Goal: Information Seeking & Learning: Learn about a topic

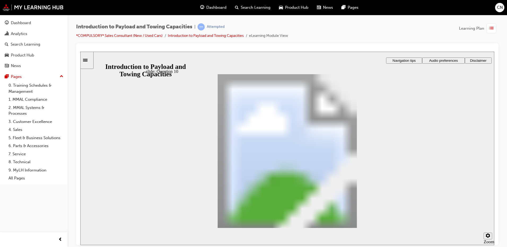
radio input "true"
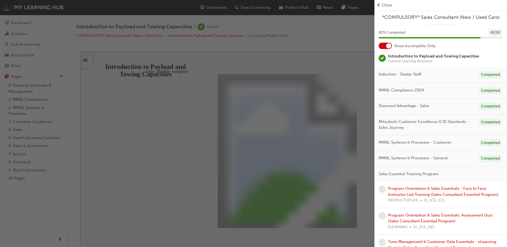
click at [385, 3] on span "Close" at bounding box center [386, 5] width 10 height 6
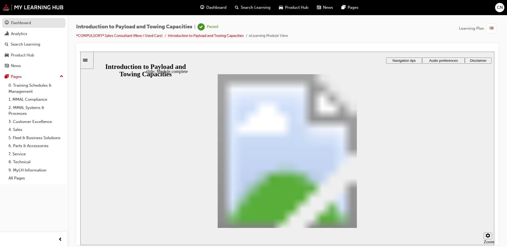
click at [6, 21] on span "guage-icon" at bounding box center [7, 23] width 4 height 5
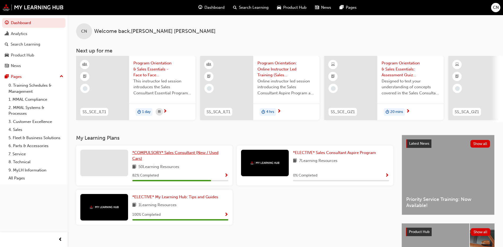
click at [188, 155] on span "*COMPULSORY* Sales Consultant (New / Used Cars)" at bounding box center [175, 155] width 86 height 11
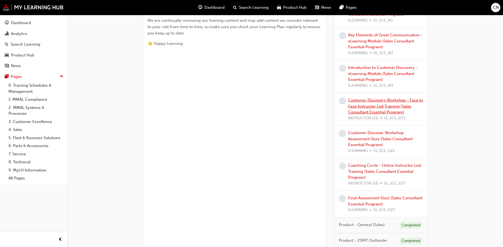
scroll to position [318, 0]
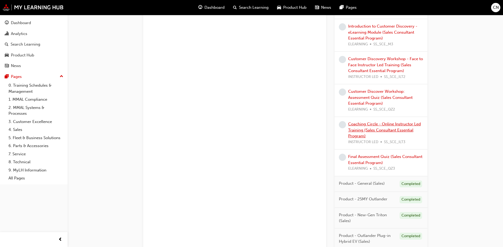
click at [352, 129] on link "Coaching Circle - Online Instructor Led Training (Sales Consultant Essential Pr…" at bounding box center [384, 130] width 73 height 17
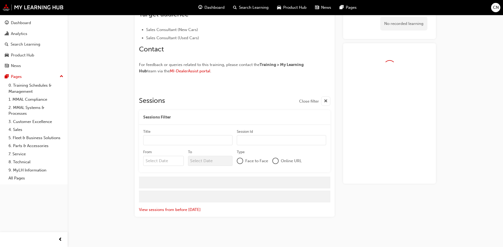
scroll to position [318, 0]
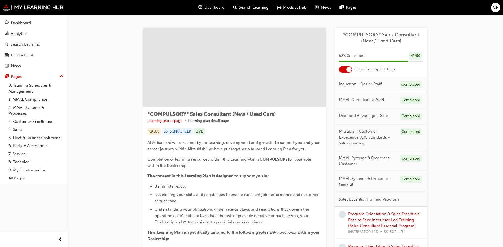
click at [347, 68] on div at bounding box center [348, 69] width 5 height 5
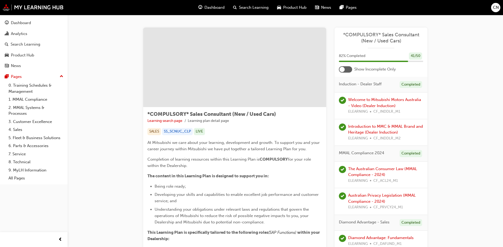
click at [342, 70] on div at bounding box center [341, 69] width 5 height 5
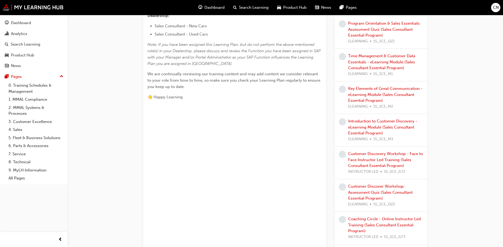
scroll to position [167, 0]
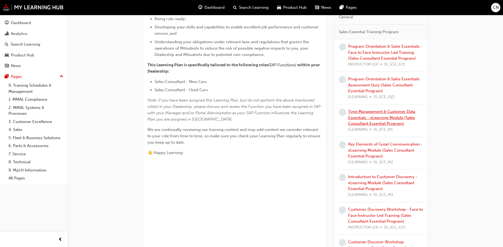
click at [389, 122] on link "Time Management & Customer Data Essentials - eLearning Module (Sales Consultant…" at bounding box center [381, 117] width 67 height 17
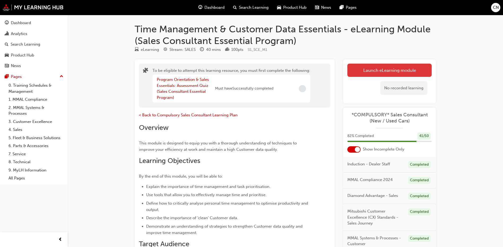
click at [363, 73] on button "Launch eLearning module" at bounding box center [389, 70] width 84 height 13
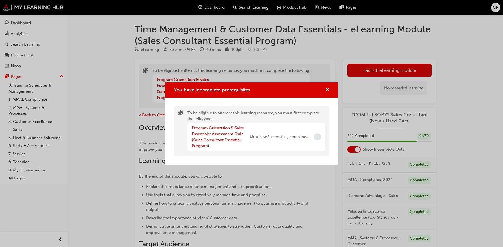
click at [325, 92] on div "You have incomplete prerequisites" at bounding box center [325, 90] width 8 height 7
click at [326, 91] on span "cross-icon" at bounding box center [327, 90] width 4 height 5
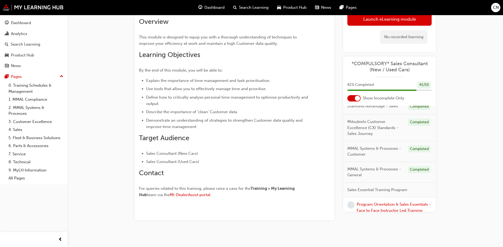
scroll to position [79, 0]
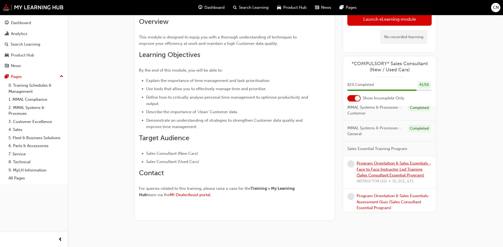
click at [366, 165] on link "Program Orientation & Sales Essentials - Face to Face Instructor Led Training (…" at bounding box center [393, 169] width 74 height 17
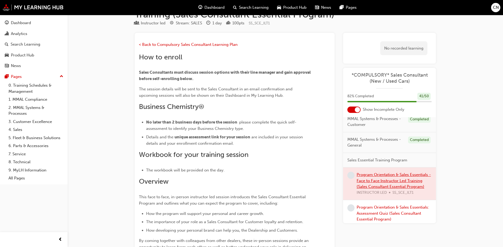
scroll to position [106, 0]
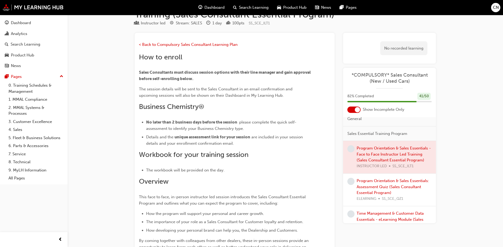
click at [387, 183] on div "Program Orientation & Sales Essentials: Assessment Quiz (Sales Consultant Essen…" at bounding box center [393, 190] width 75 height 24
click at [381, 186] on link "Program Orientation & Sales Essentials: Assessment Quiz (Sales Consultant Essen…" at bounding box center [392, 186] width 72 height 17
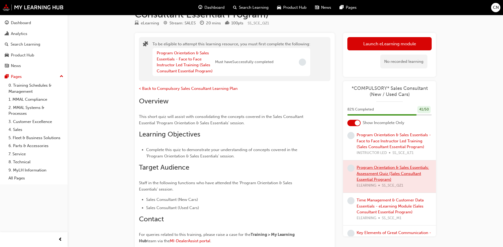
scroll to position [159, 0]
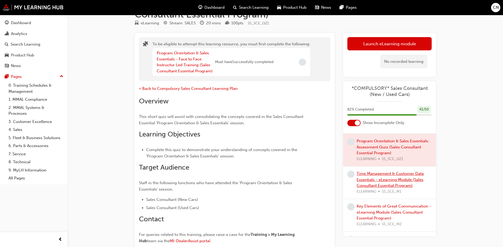
click at [381, 184] on link "Time Management & Customer Data Essentials - eLearning Module (Sales Consultant…" at bounding box center [389, 179] width 67 height 17
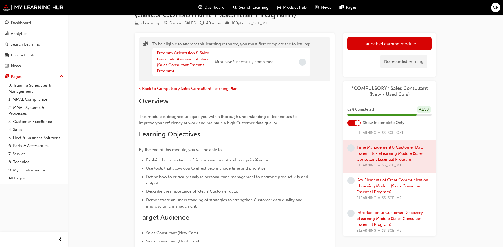
scroll to position [185, 0]
click at [381, 185] on link "Key Elements of Great Communication - eLearning Module (Sales Consultant Essent…" at bounding box center [393, 185] width 74 height 17
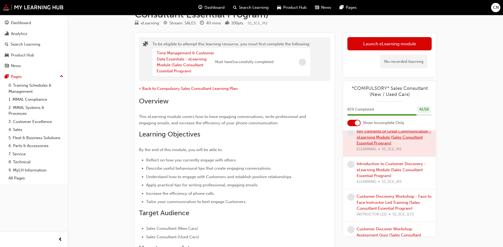
scroll to position [238, 0]
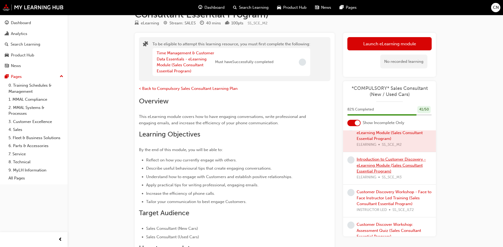
click at [378, 166] on link "Introduction to Customer Discovery - eLearning Module (Sales Consultant Essenti…" at bounding box center [390, 165] width 69 height 17
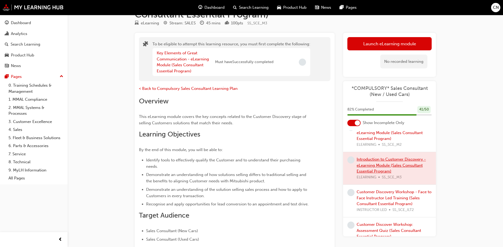
scroll to position [265, 0]
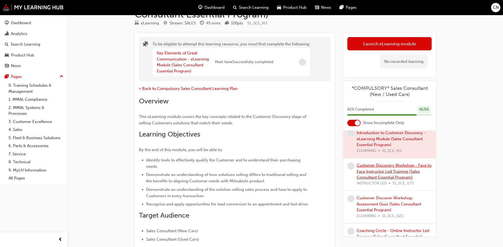
click at [378, 172] on link "Customer Discovery Workshop - Face to Face Instructor Led Training (Sales Consu…" at bounding box center [393, 171] width 75 height 17
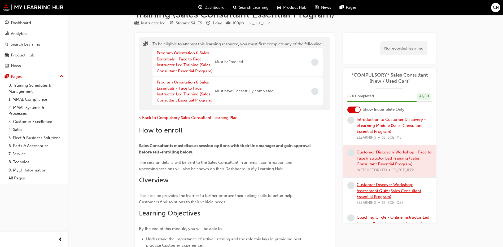
click at [379, 190] on link "Customer Discover Workshop: Assessment Quiz (Sales Consultant Essential Program)" at bounding box center [388, 190] width 64 height 17
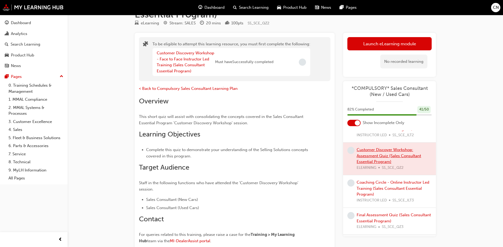
scroll to position [318, 0]
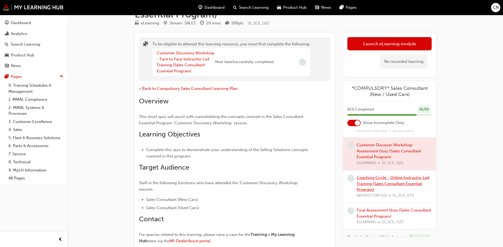
click at [376, 182] on link "Coaching Circle - Online Instructor Led Training (Sales Consultant Essential Pr…" at bounding box center [392, 183] width 73 height 17
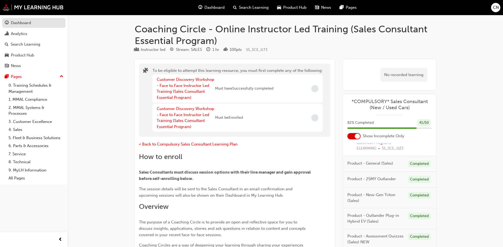
click at [35, 27] on link "Dashboard" at bounding box center [33, 23] width 63 height 10
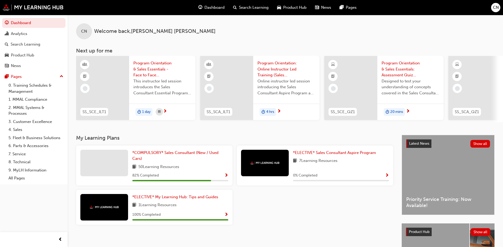
click at [287, 8] on span "Product Hub" at bounding box center [294, 8] width 23 height 6
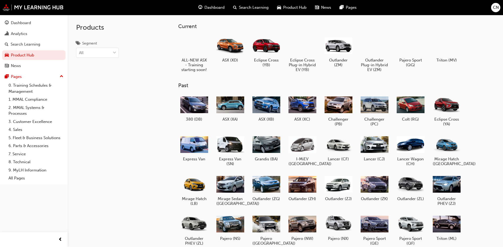
click at [202, 7] on span "guage-icon" at bounding box center [200, 7] width 4 height 7
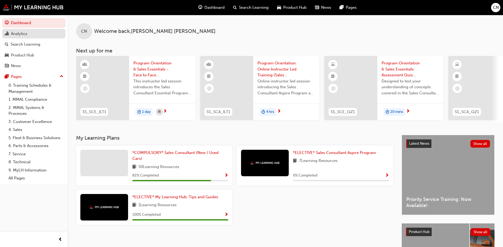
click at [24, 37] on link "Analytics" at bounding box center [33, 34] width 63 height 10
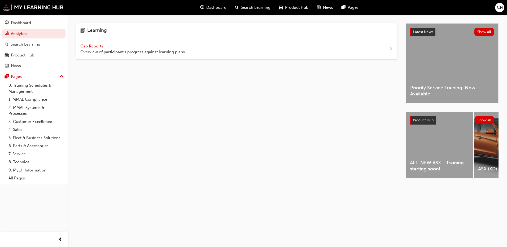
click at [498, 6] on span "CN" at bounding box center [500, 8] width 6 height 6
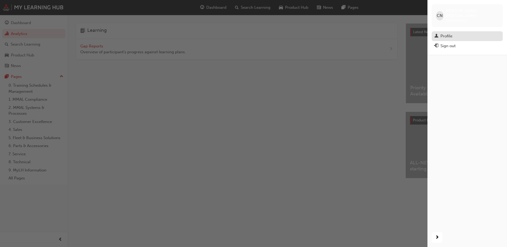
click at [452, 33] on div "Profile" at bounding box center [446, 36] width 12 height 6
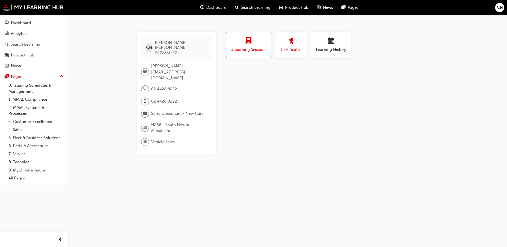
click at [278, 50] on button "Certificates" at bounding box center [291, 45] width 32 height 26
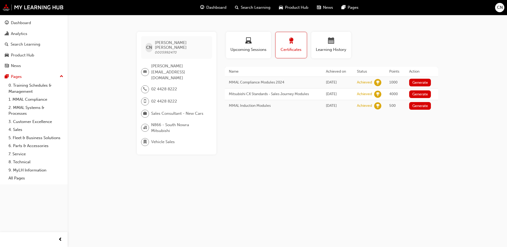
click at [398, 69] on th "Points" at bounding box center [395, 72] width 20 height 10
click at [142, 138] on div at bounding box center [145, 142] width 8 height 8
click at [143, 139] on span "department-icon" at bounding box center [145, 142] width 4 height 7
click at [158, 139] on span "Vehicle Sales" at bounding box center [163, 142] width 24 height 6
click at [21, 23] on div "Dashboard" at bounding box center [21, 23] width 20 height 6
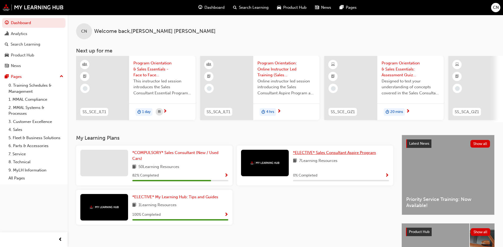
click at [327, 155] on span "*ELECTIVE* Sales Consultant Aspire Program" at bounding box center [334, 152] width 83 height 5
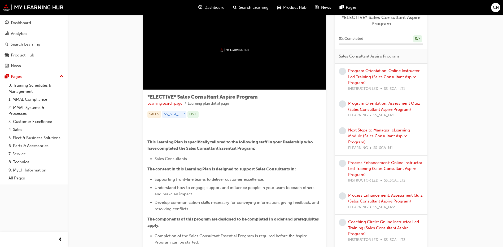
scroll to position [26, 0]
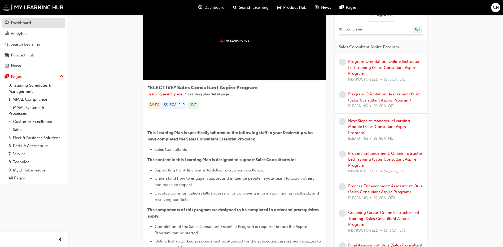
click at [28, 18] on link "Dashboard" at bounding box center [33, 23] width 63 height 10
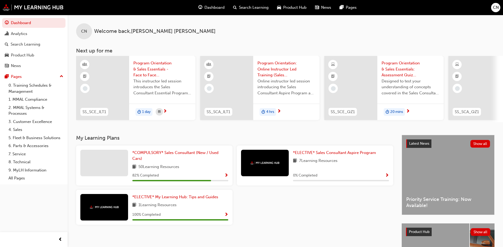
click at [386, 177] on span "Show Progress" at bounding box center [387, 175] width 4 height 5
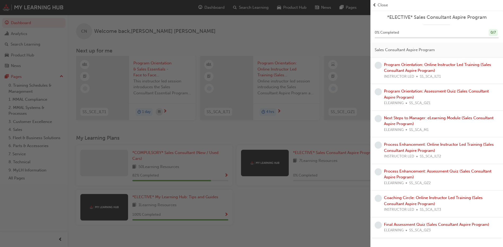
click at [65, 65] on div "button" at bounding box center [185, 123] width 370 height 247
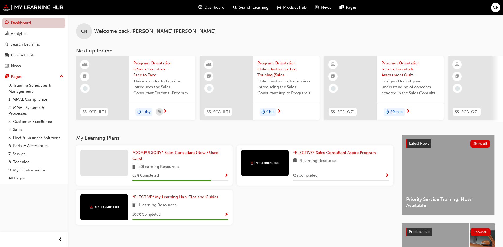
click at [16, 24] on link "Dashboard" at bounding box center [33, 23] width 63 height 10
click at [398, 118] on div "20 mins" at bounding box center [410, 112] width 66 height 17
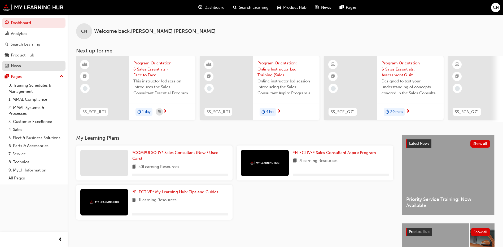
click at [53, 66] on div "News" at bounding box center [34, 66] width 58 height 7
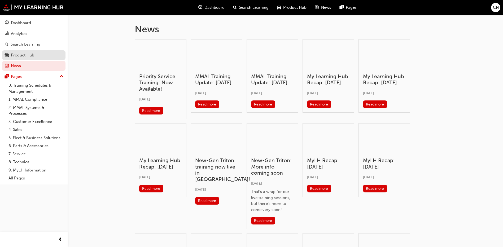
click at [52, 55] on div "Product Hub" at bounding box center [34, 55] width 58 height 7
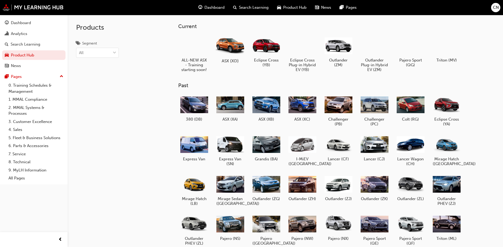
click at [227, 45] on div at bounding box center [229, 45] width 29 height 21
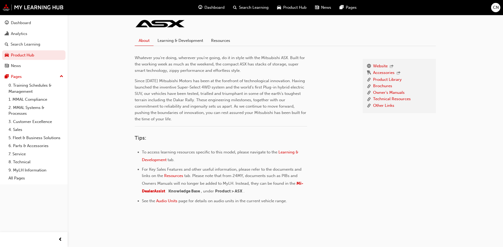
scroll to position [121, 0]
click at [287, 149] on span "Learning & Development" at bounding box center [220, 155] width 157 height 12
